Goal: Information Seeking & Learning: Compare options

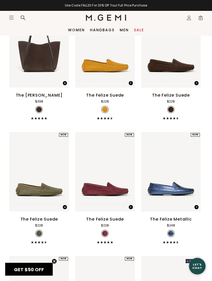
scroll to position [1922, 0]
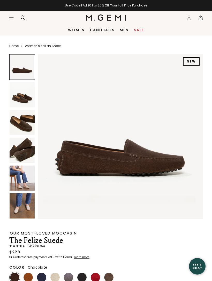
click at [17, 179] on img at bounding box center [22, 177] width 25 height 25
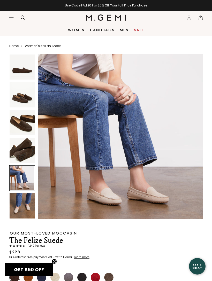
click at [18, 205] on img at bounding box center [22, 205] width 25 height 25
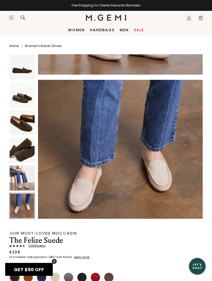
scroll to position [847, 0]
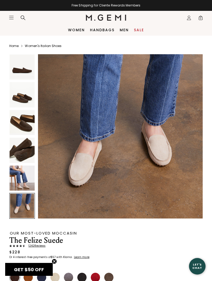
click at [19, 180] on img at bounding box center [22, 177] width 25 height 25
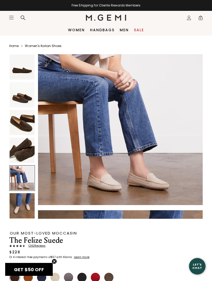
scroll to position [678, 0]
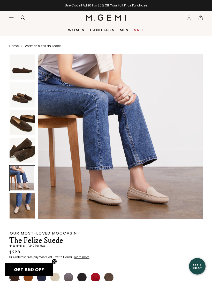
click at [19, 151] on img at bounding box center [22, 150] width 25 height 25
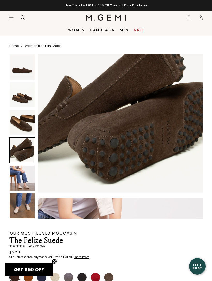
scroll to position [508, 0]
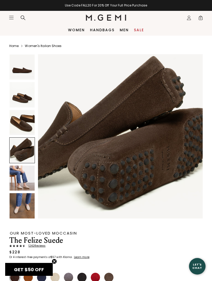
click at [20, 123] on img at bounding box center [22, 122] width 25 height 25
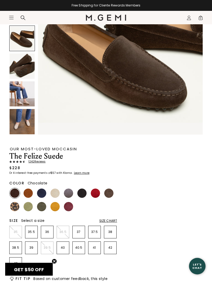
scroll to position [84, 0]
click at [29, 192] on img at bounding box center [27, 192] width 9 height 9
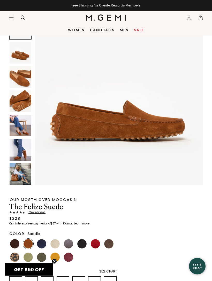
scroll to position [35, 0]
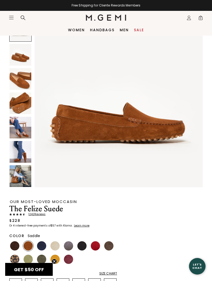
click at [16, 122] on img at bounding box center [21, 128] width 22 height 22
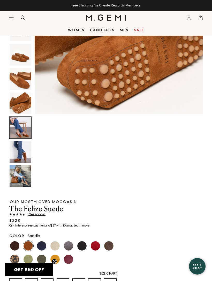
scroll to position [692, 0]
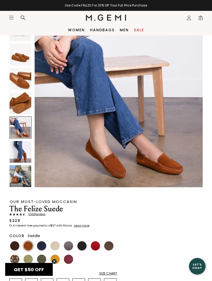
click at [17, 149] on img at bounding box center [21, 152] width 22 height 22
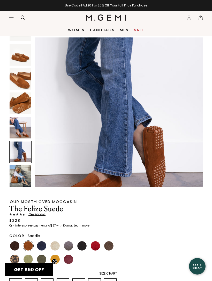
scroll to position [865, 0]
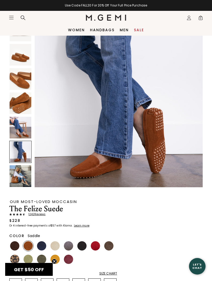
click at [18, 175] on img at bounding box center [21, 176] width 22 height 22
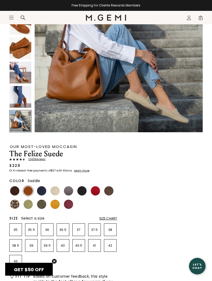
scroll to position [91, 0]
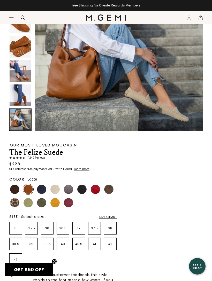
click at [57, 189] on img at bounding box center [54, 189] width 9 height 9
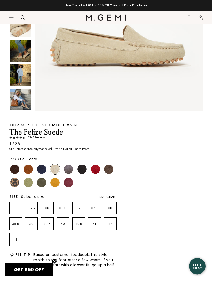
scroll to position [112, 0]
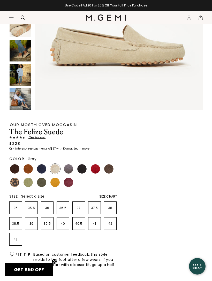
click at [69, 169] on img at bounding box center [68, 168] width 9 height 9
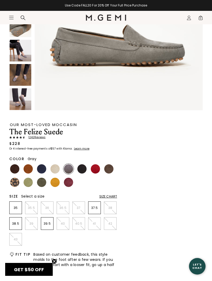
click at [83, 169] on img at bounding box center [81, 168] width 9 height 9
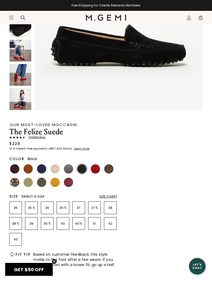
click at [96, 169] on img at bounding box center [95, 168] width 9 height 9
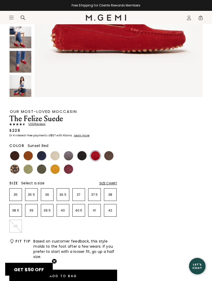
scroll to position [125, 0]
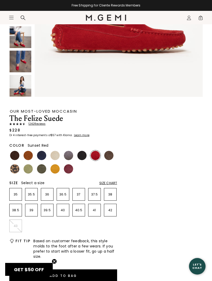
click at [110, 155] on img at bounding box center [108, 155] width 9 height 9
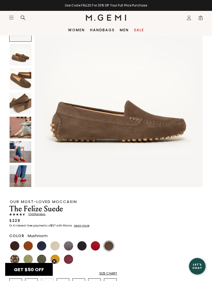
click at [22, 128] on img at bounding box center [21, 128] width 22 height 22
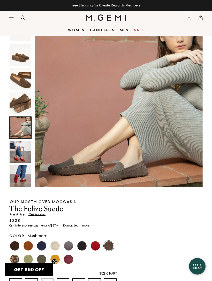
click at [22, 76] on img at bounding box center [21, 79] width 22 height 22
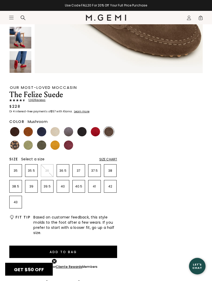
scroll to position [149, 0]
click at [95, 186] on p "41" at bounding box center [94, 186] width 12 height 4
click at [109, 159] on div "Size Chart" at bounding box center [108, 159] width 18 height 4
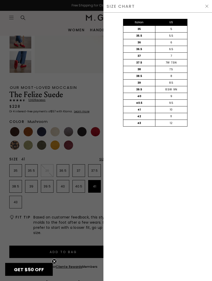
click at [71, 201] on div at bounding box center [106, 140] width 212 height 281
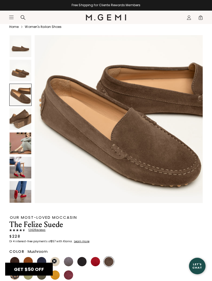
scroll to position [19, 0]
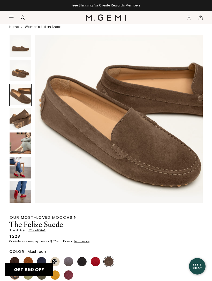
click at [17, 140] on img at bounding box center [21, 143] width 22 height 22
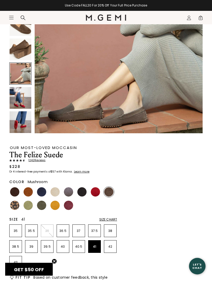
scroll to position [102, 0]
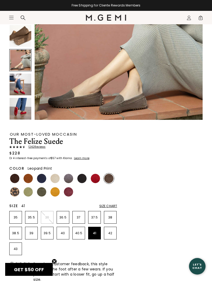
click at [12, 190] on img at bounding box center [14, 191] width 9 height 9
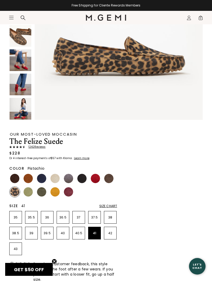
click at [27, 190] on img at bounding box center [27, 191] width 9 height 9
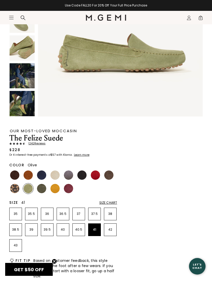
click at [42, 186] on img at bounding box center [41, 188] width 9 height 9
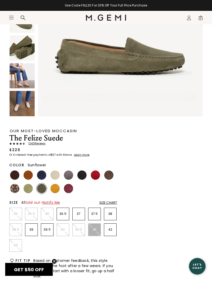
click at [55, 186] on img at bounding box center [54, 188] width 9 height 9
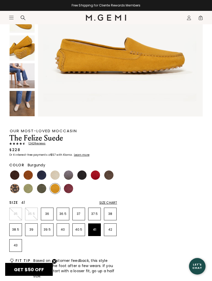
click at [66, 189] on img at bounding box center [68, 188] width 9 height 9
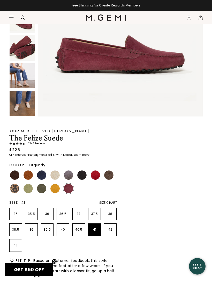
click at [29, 185] on img at bounding box center [27, 188] width 9 height 9
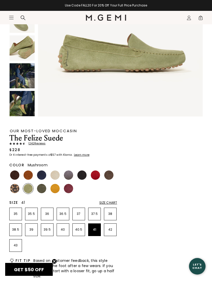
click at [106, 175] on img at bounding box center [108, 174] width 9 height 9
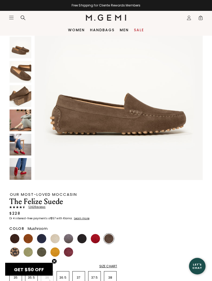
scroll to position [41, 0]
